Goal: Task Accomplishment & Management: Manage account settings

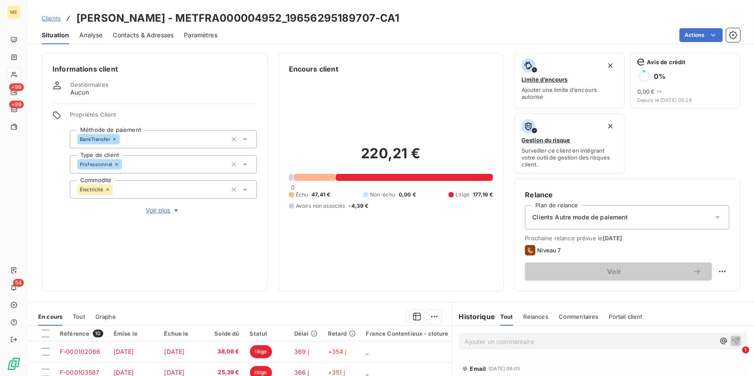
scroll to position [79, 0]
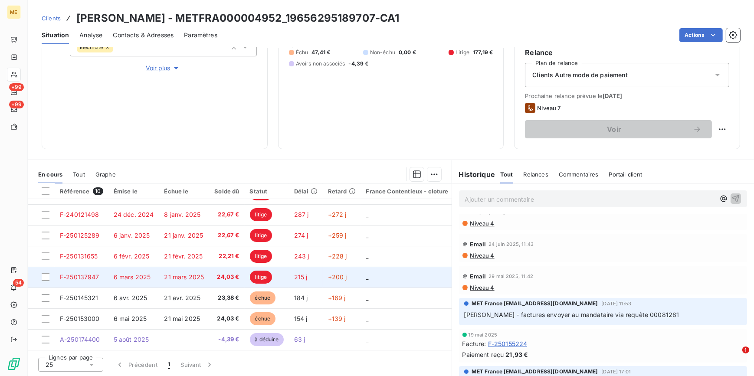
click at [160, 273] on td "21 mars 2025" at bounding box center [184, 277] width 50 height 21
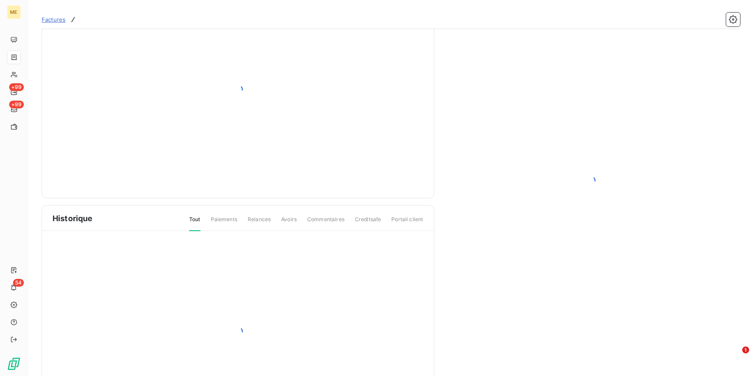
scroll to position [97, 0]
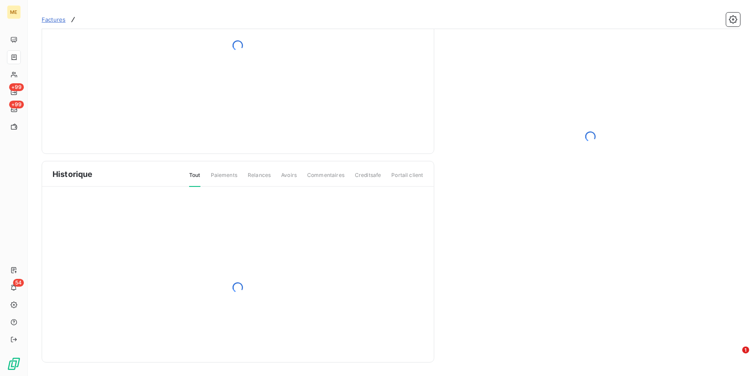
click at [357, 234] on div at bounding box center [238, 287] width 392 height 201
click at [362, 229] on div at bounding box center [238, 287] width 392 height 201
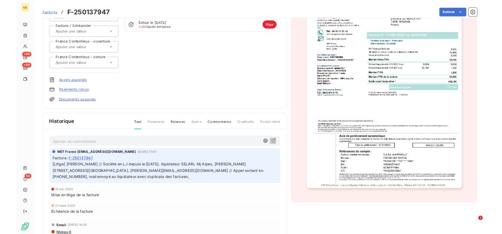
scroll to position [119, 0]
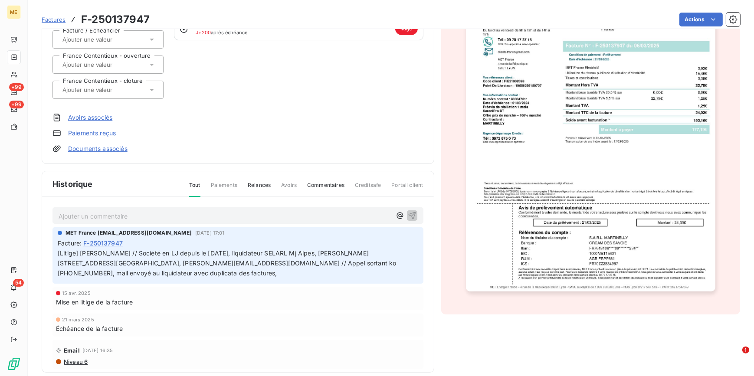
click at [612, 118] on img "button" at bounding box center [591, 114] width 250 height 353
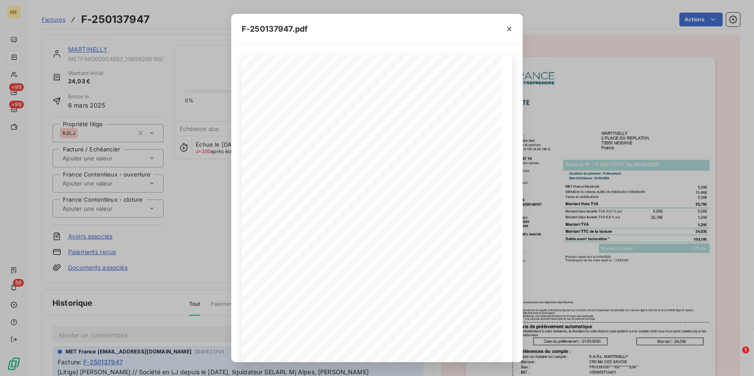
scroll to position [119, 0]
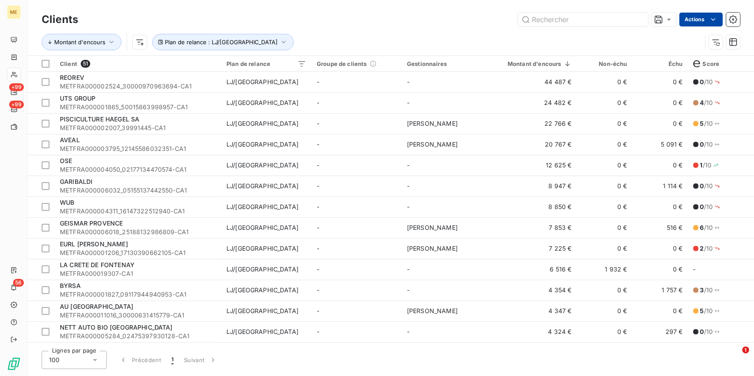
click at [711, 24] on html "ME +99 +99 56 Clients Actions Montant d'encours Plan de relance : LJ/RJ Client …" at bounding box center [377, 188] width 754 height 376
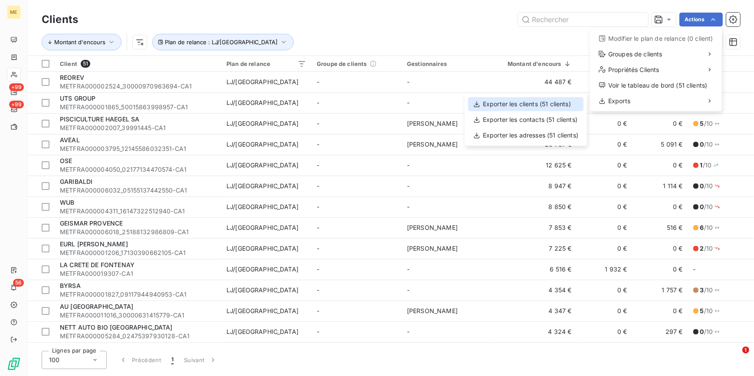
click at [533, 102] on div "Exporter les clients (51 clients)" at bounding box center [525, 104] width 115 height 14
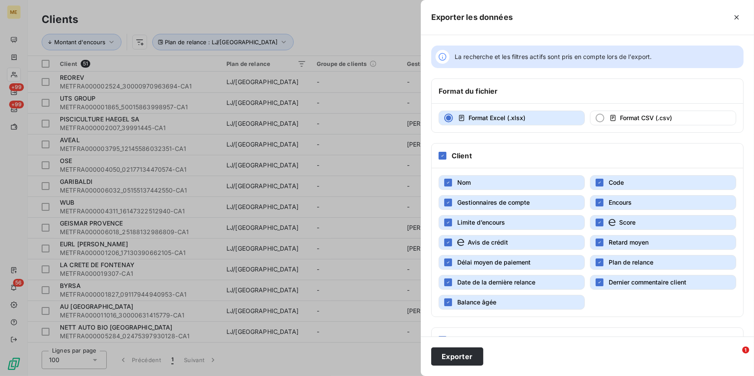
click at [460, 207] on button "Gestionnaires de compte" at bounding box center [512, 202] width 146 height 15
click at [644, 205] on button "Encours" at bounding box center [663, 202] width 146 height 15
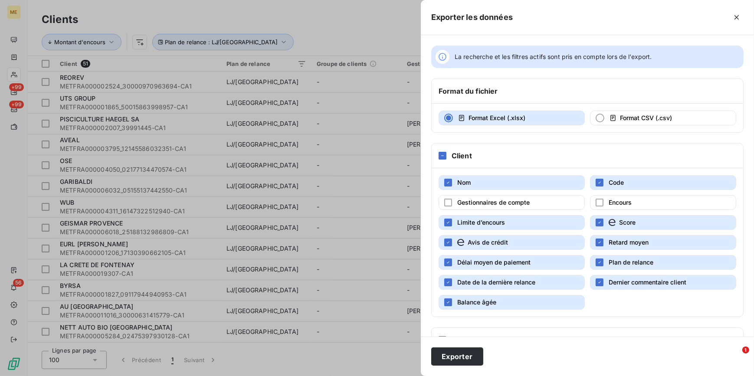
click at [612, 247] on button "Retard moyen" at bounding box center [663, 242] width 146 height 15
click at [619, 221] on span "Score" at bounding box center [627, 222] width 16 height 7
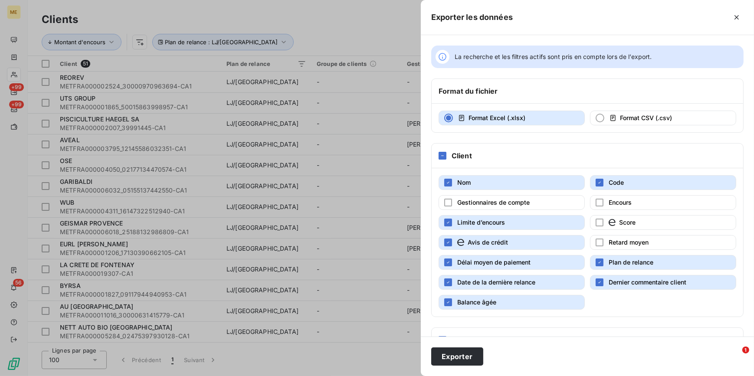
click at [508, 244] on button "Avis de crédit" at bounding box center [512, 242] width 146 height 15
click at [510, 229] on button "Limite d’encours" at bounding box center [512, 222] width 146 height 15
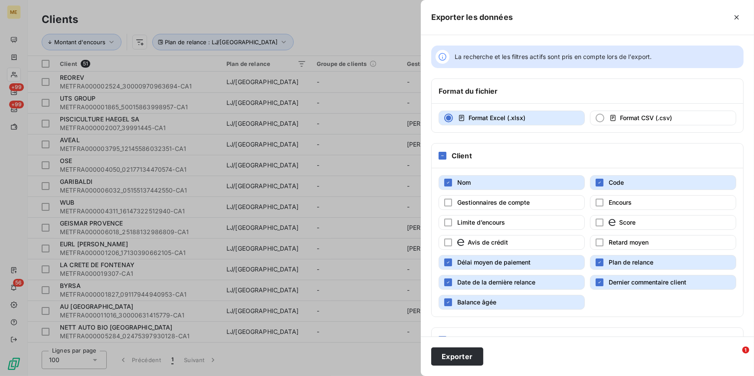
click at [616, 282] on span "Dernier commentaire client" at bounding box center [648, 282] width 78 height 7
click at [562, 275] on button "Date de la dernière relance" at bounding box center [512, 282] width 146 height 15
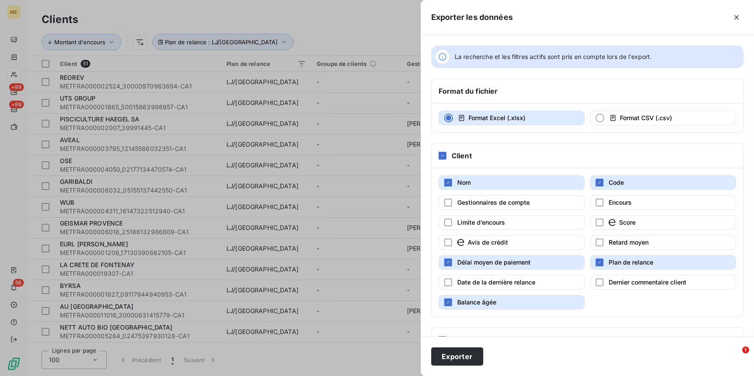
click at [543, 299] on button "Balance âgée" at bounding box center [512, 302] width 146 height 15
click at [545, 261] on button "Délai moyen de paiement" at bounding box center [512, 262] width 146 height 15
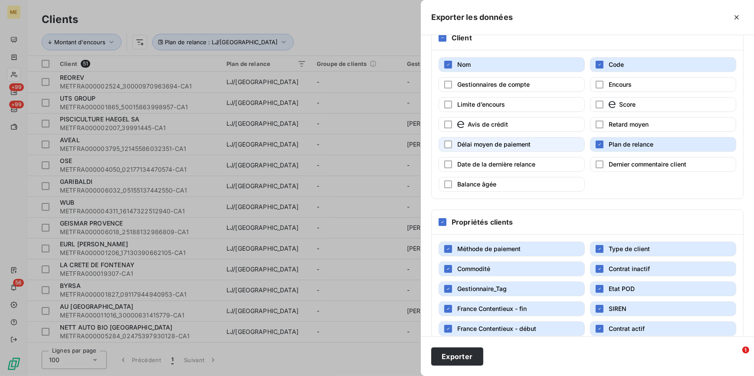
scroll to position [153, 0]
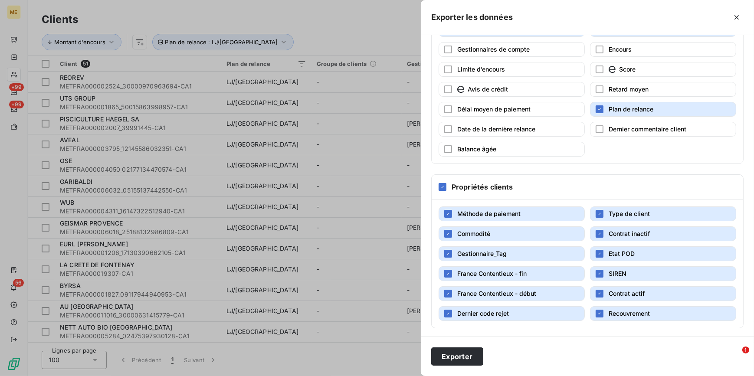
click at [529, 232] on button "Commodité" at bounding box center [512, 234] width 146 height 15
click at [608, 219] on button "Type de client" at bounding box center [663, 214] width 146 height 15
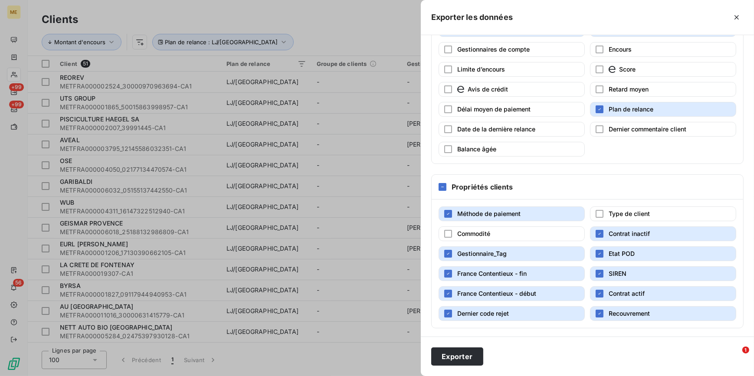
click at [615, 227] on button "Contrat inactif" at bounding box center [663, 234] width 146 height 15
click at [629, 283] on div "Méthode de paiement Type de client Commodité Contrat inactif Gestionnaire_Tag E…" at bounding box center [588, 264] width 312 height 128
click at [625, 302] on div "Méthode de paiement Type de client Commodité Contrat inactif Gestionnaire_Tag E…" at bounding box center [588, 264] width 312 height 128
click at [615, 316] on span "Recouvrement" at bounding box center [629, 313] width 41 height 9
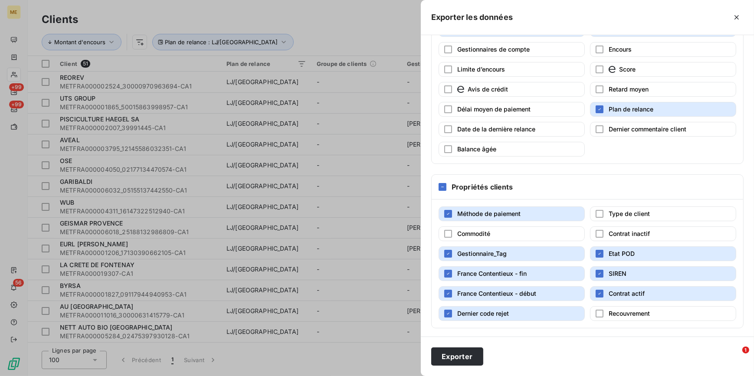
click at [610, 293] on span "Contrat actif" at bounding box center [627, 293] width 36 height 7
click at [616, 271] on span "SIREN" at bounding box center [618, 273] width 18 height 7
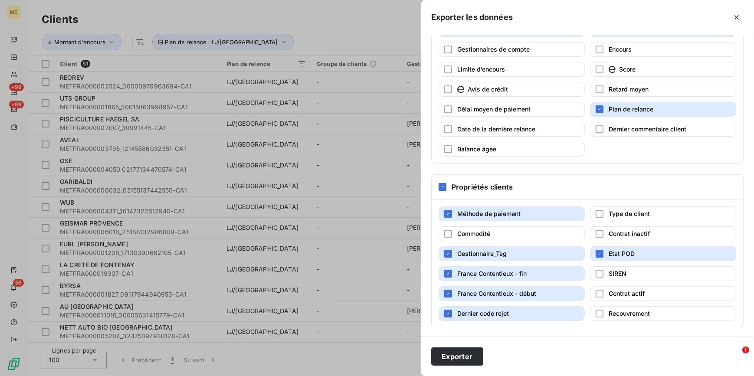
click at [612, 255] on span "Etat POD" at bounding box center [622, 253] width 26 height 7
click at [533, 262] on div "Méthode de paiement Type de client Commodité Contrat inactif Gestionnaire_Tag E…" at bounding box center [588, 264] width 312 height 128
click at [520, 275] on span "France Contentieux - fin" at bounding box center [491, 273] width 69 height 7
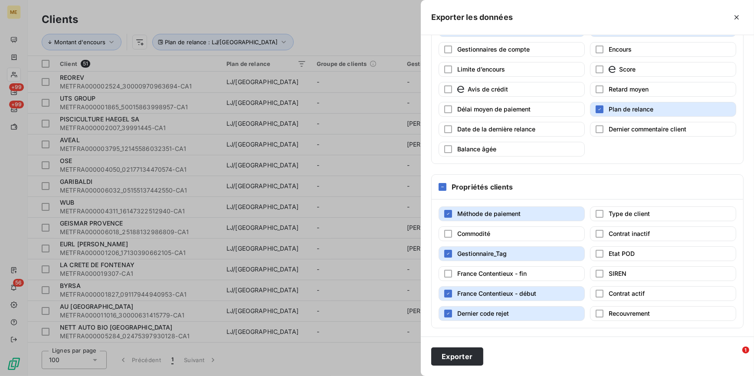
click at [465, 310] on span "Dernier code rejet" at bounding box center [483, 313] width 52 height 7
click at [447, 294] on icon "button" at bounding box center [448, 293] width 5 height 5
click at [465, 257] on button "Gestionnaire_Tag" at bounding box center [512, 254] width 146 height 15
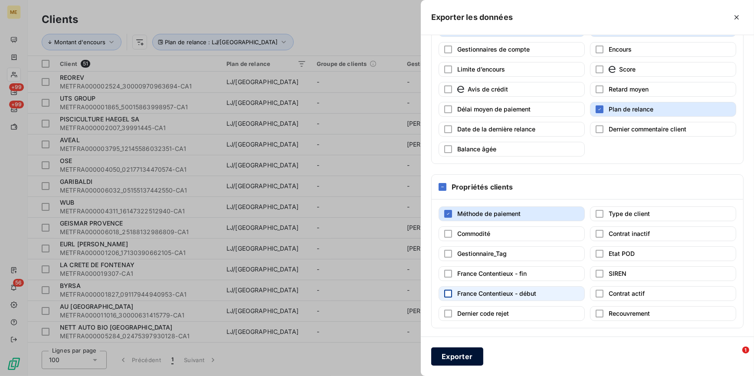
click at [470, 355] on button "Exporter" at bounding box center [457, 357] width 52 height 18
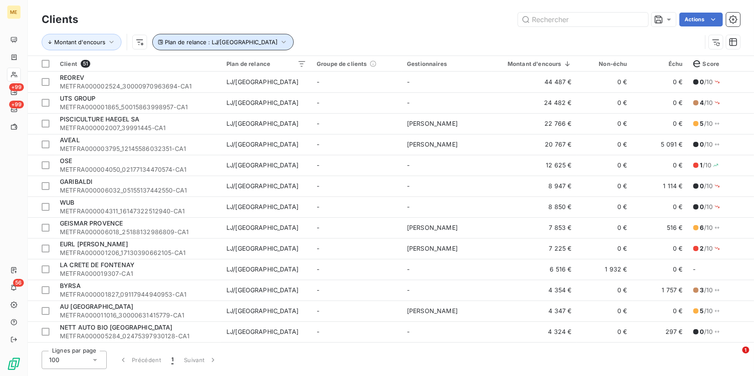
click at [225, 41] on button "Plan de relance : LJ/RJ" at bounding box center [222, 42] width 141 height 16
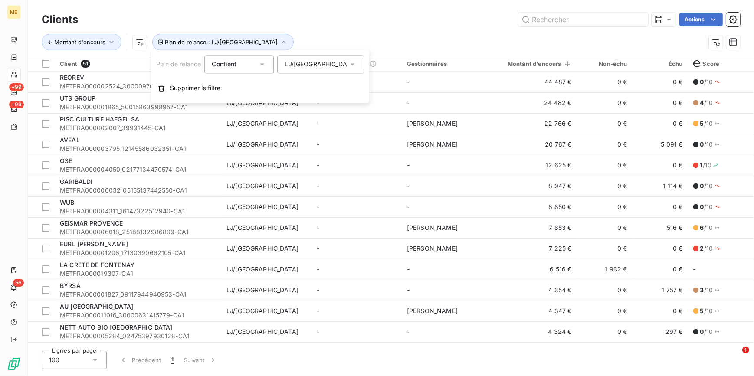
click at [313, 68] on div "LJ/RJ" at bounding box center [320, 64] width 87 height 18
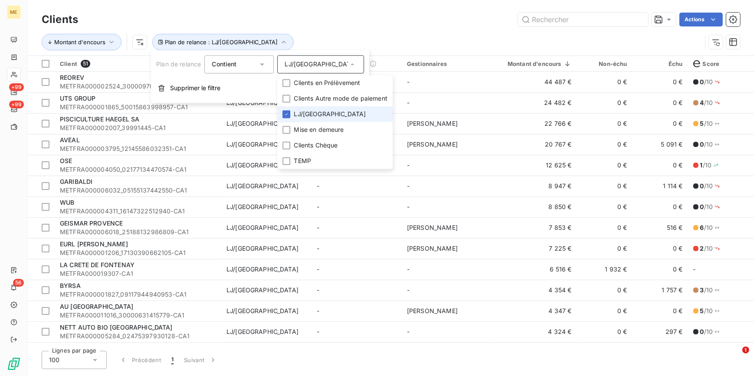
click at [300, 114] on span "LJ/RJ" at bounding box center [330, 114] width 72 height 9
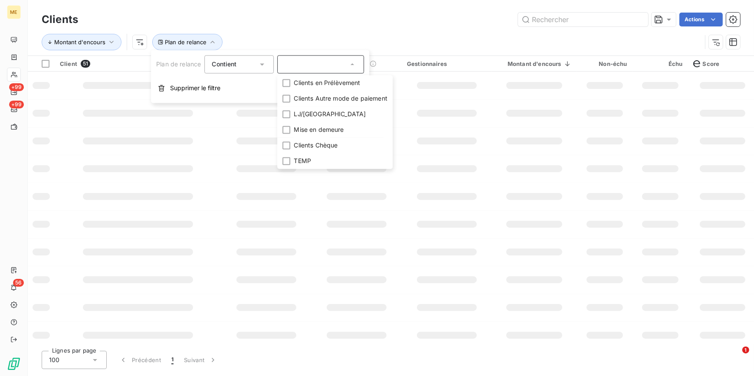
click at [379, 27] on div "Clients Actions" at bounding box center [391, 19] width 699 height 18
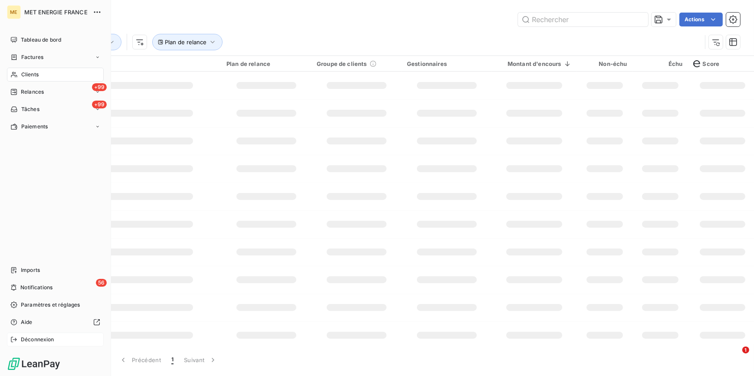
click at [15, 339] on icon at bounding box center [13, 339] width 7 height 7
